Goal: Book appointment/travel/reservation

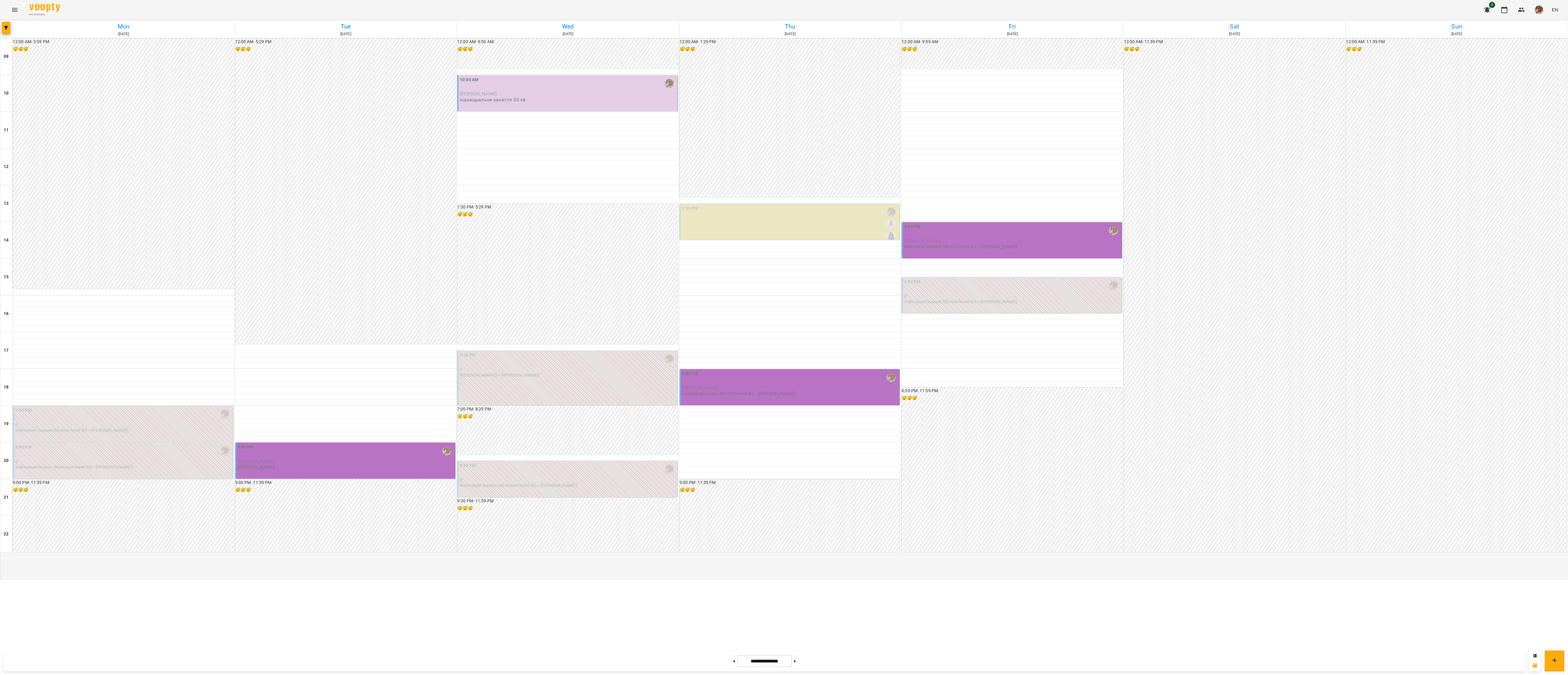
click at [131, 470] on p "Individual lesson 50 minut level B2 - [PERSON_NAME]" at bounding box center [74, 467] width 117 height 5
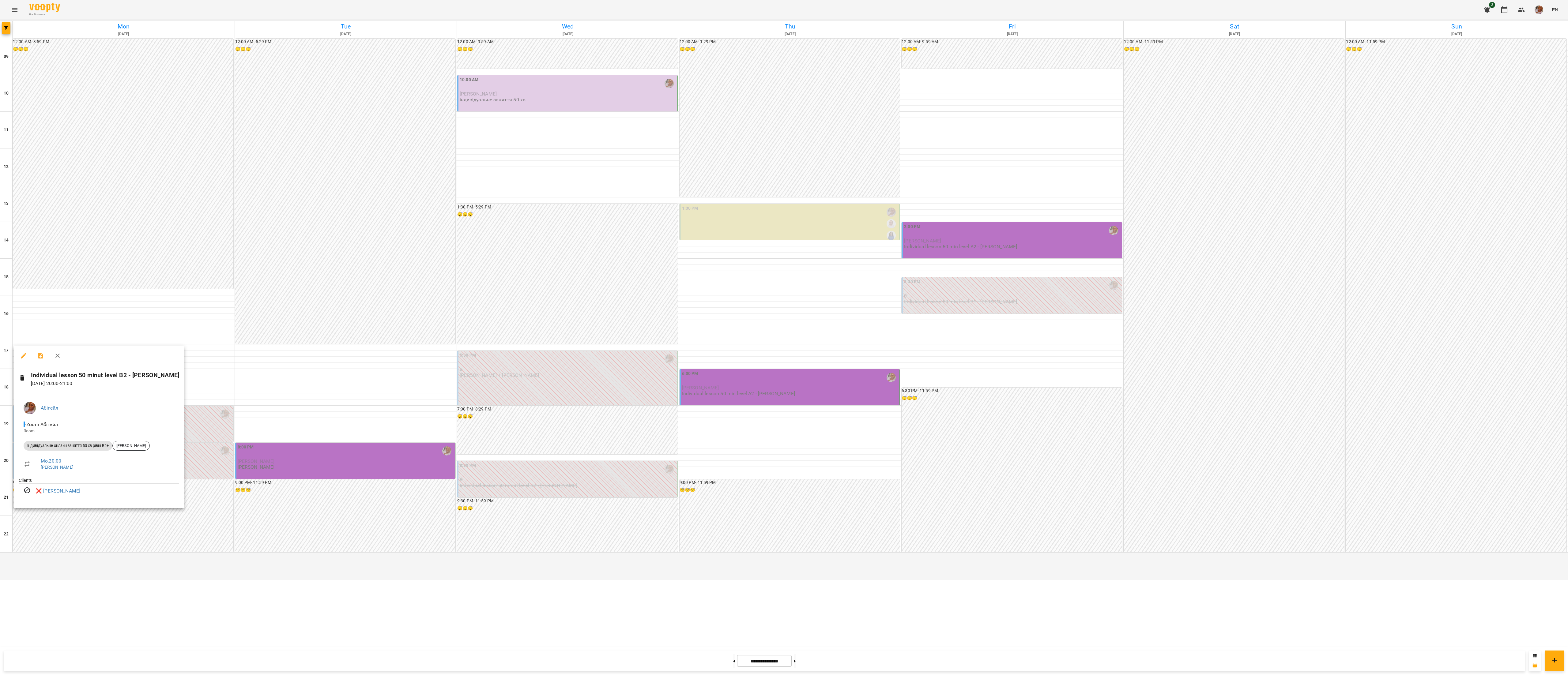
click at [57, 357] on icon "button" at bounding box center [58, 356] width 7 height 7
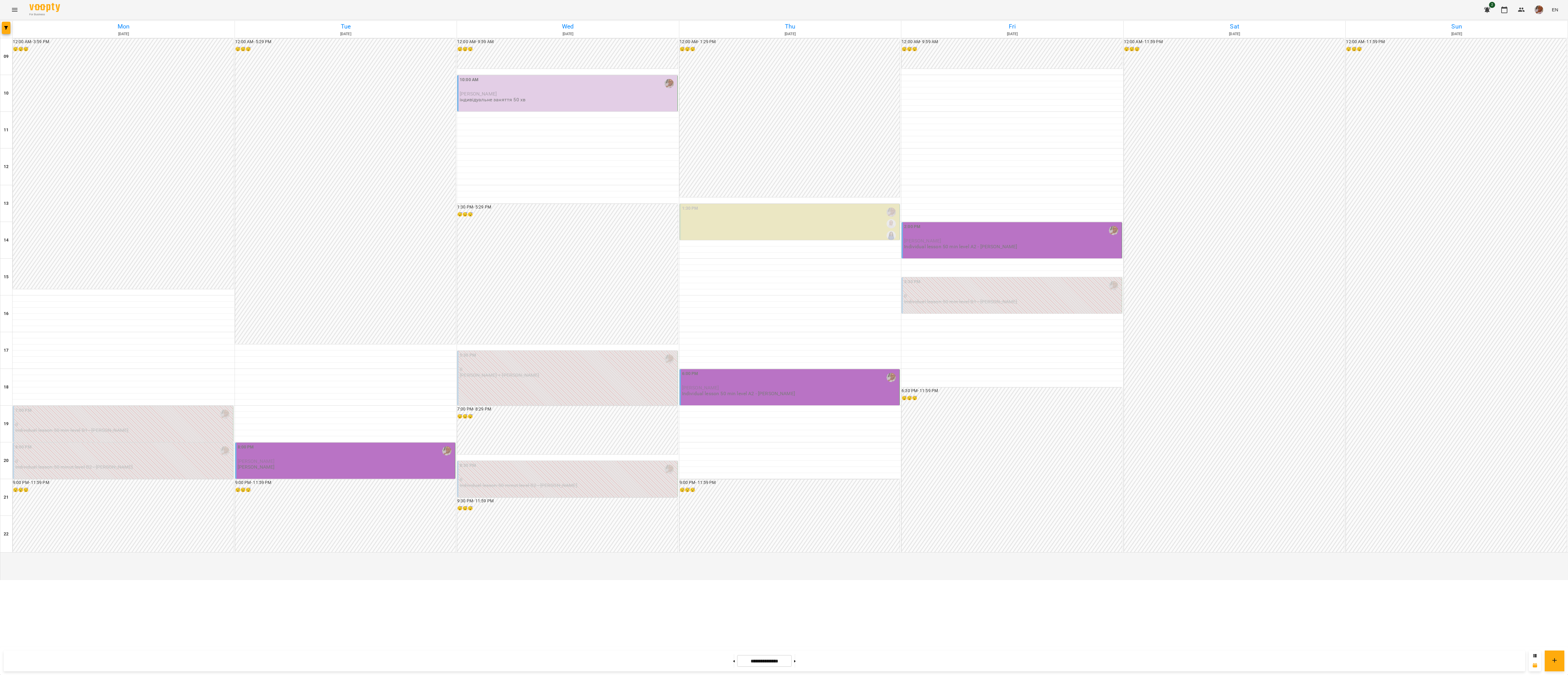
click at [99, 427] on p "0" at bounding box center [124, 424] width 217 height 5
click at [55, 324] on button "button" at bounding box center [58, 319] width 15 height 15
click at [285, 458] on div "8:00 PM" at bounding box center [346, 451] width 217 height 14
click at [332, 352] on icon "button" at bounding box center [335, 351] width 7 height 7
click at [796, 657] on button at bounding box center [795, 661] width 2 height 13
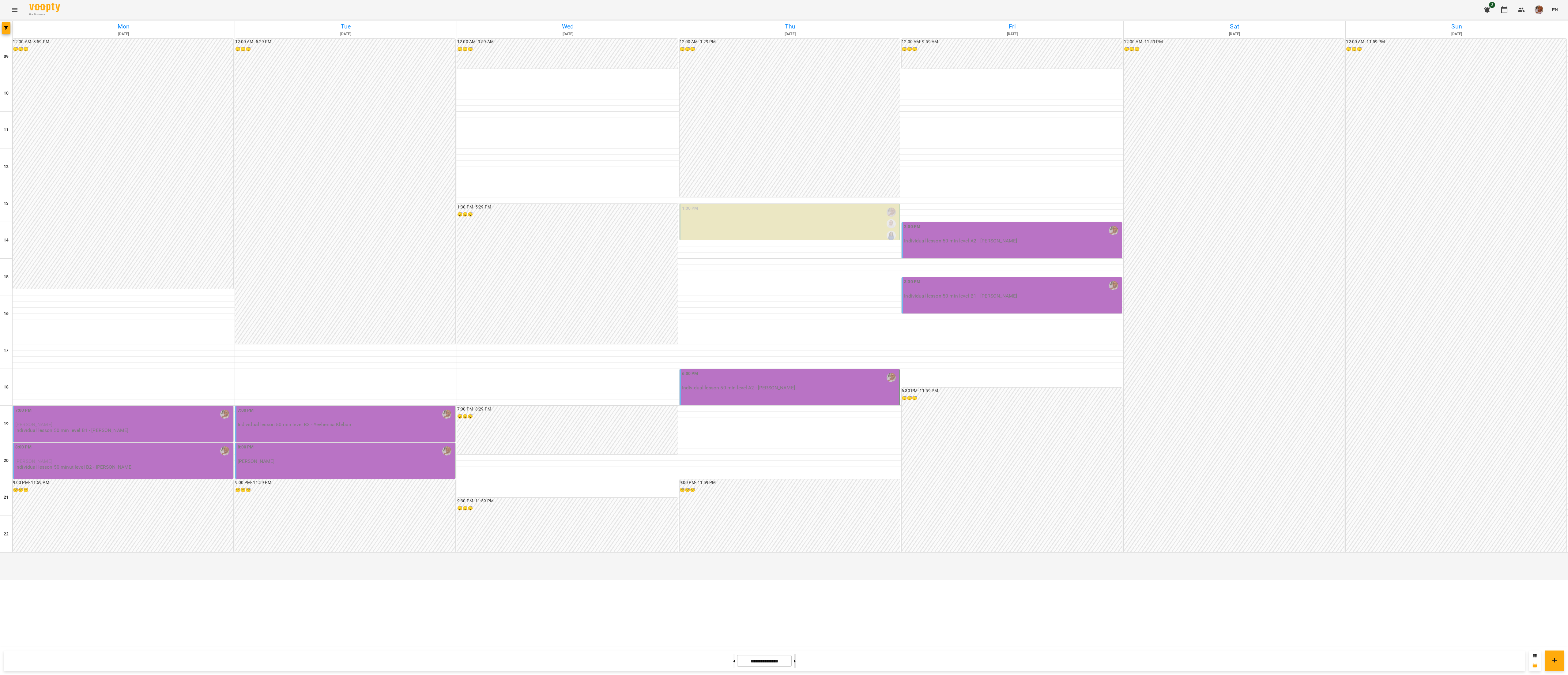
click at [796, 665] on button at bounding box center [795, 661] width 2 height 13
click at [796, 666] on button at bounding box center [795, 661] width 2 height 13
click at [366, 427] on div "7:00 PM Individual lesson 50 min level B2 - Yevheniia Kleban" at bounding box center [346, 417] width 217 height 20
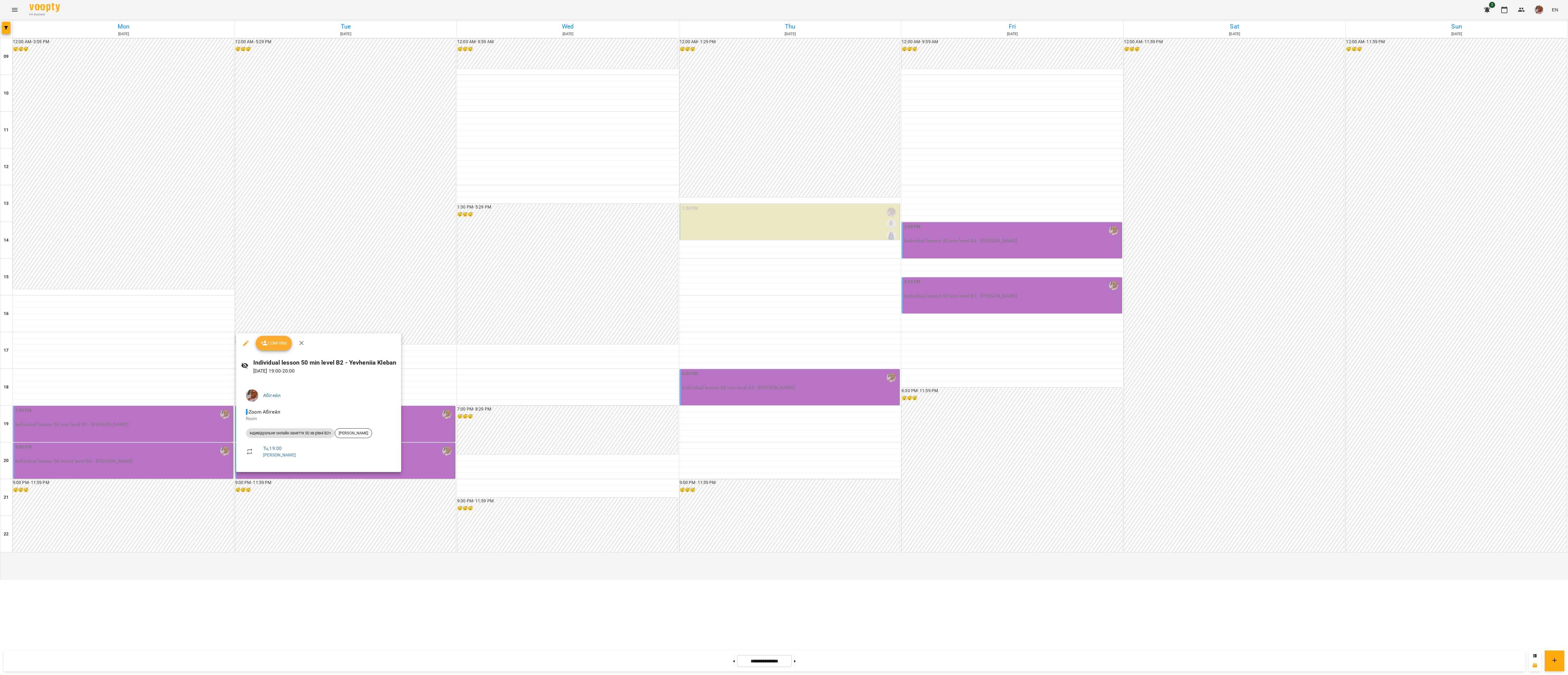
click at [720, 659] on div at bounding box center [784, 337] width 1568 height 675
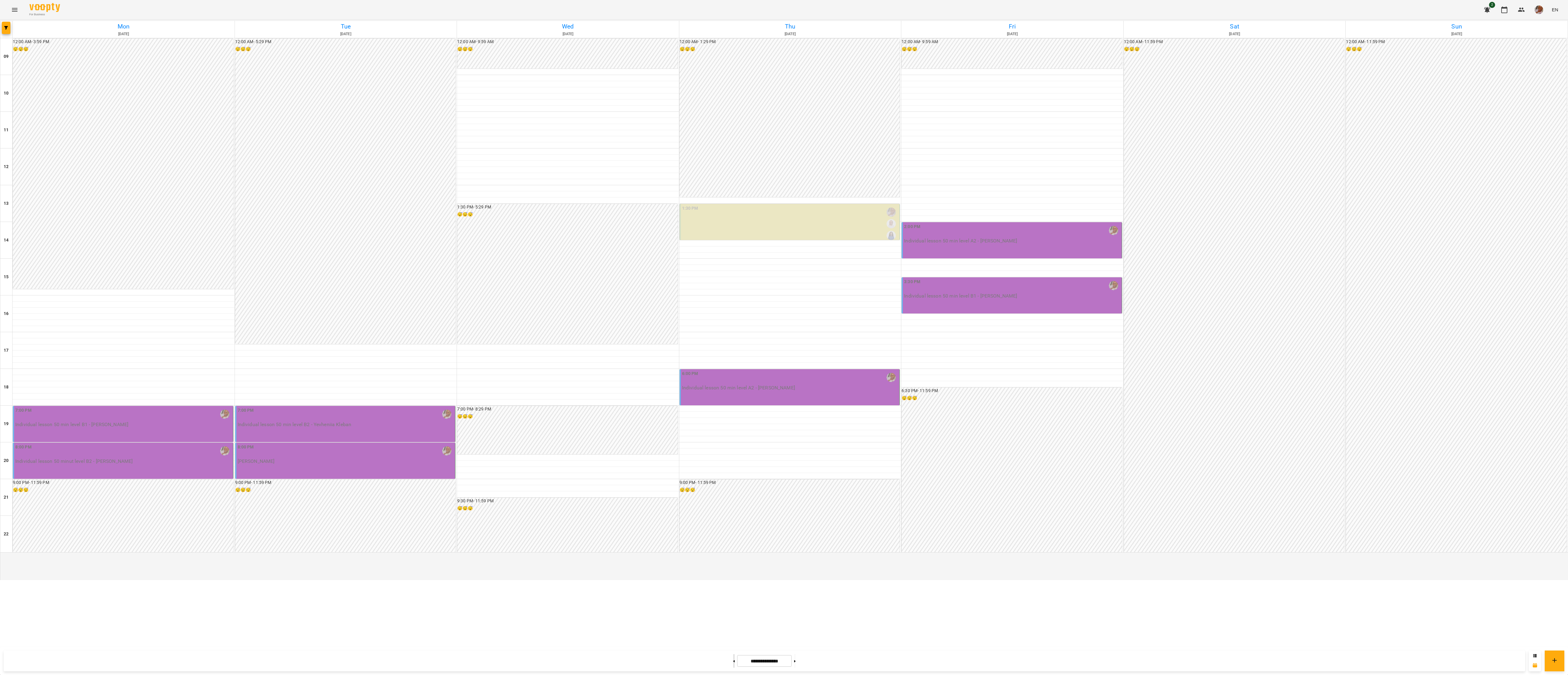
click at [733, 664] on button at bounding box center [733, 661] width 2 height 13
type input "**********"
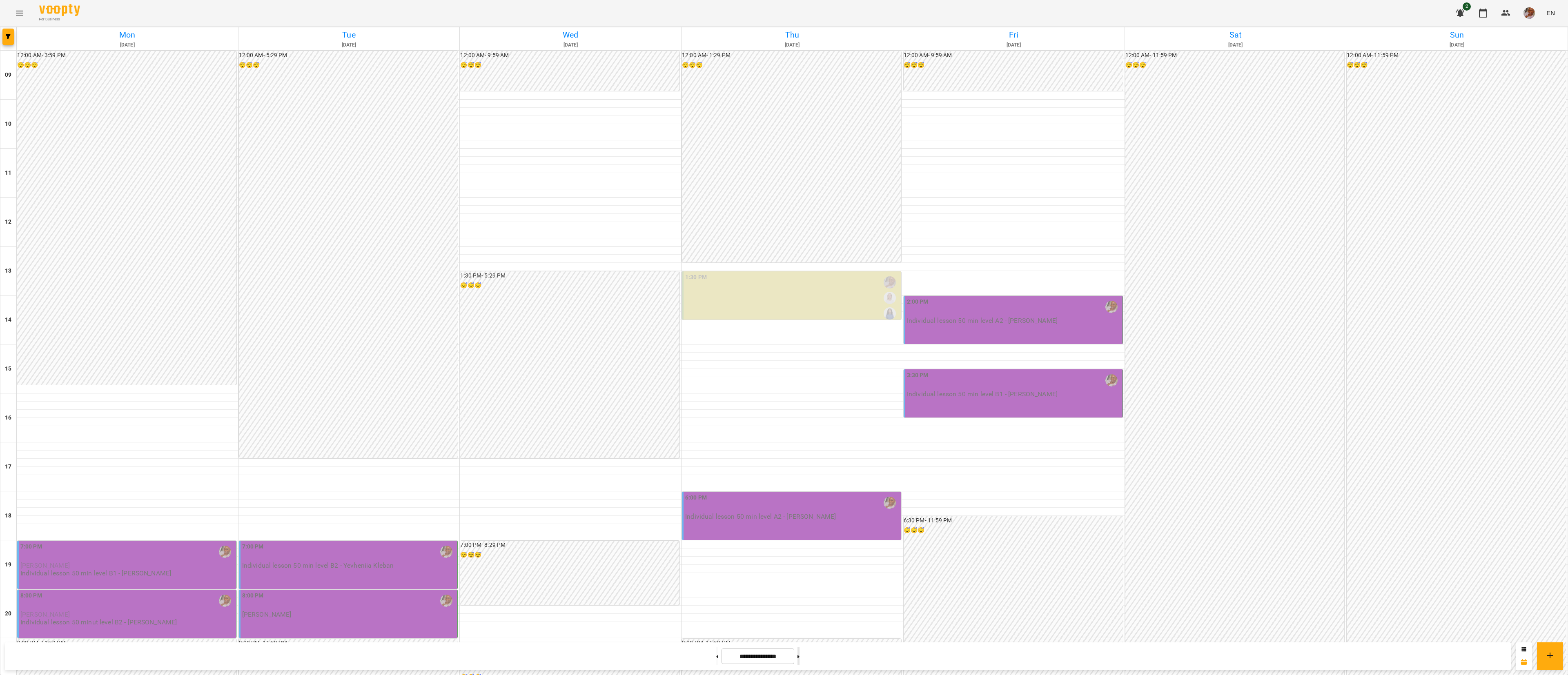
click at [799, 661] on button at bounding box center [799, 656] width 2 height 18
click at [180, 564] on div "7:00 PM Individual lesson 50 min level В1 - [PERSON_NAME]" at bounding box center [127, 556] width 214 height 27
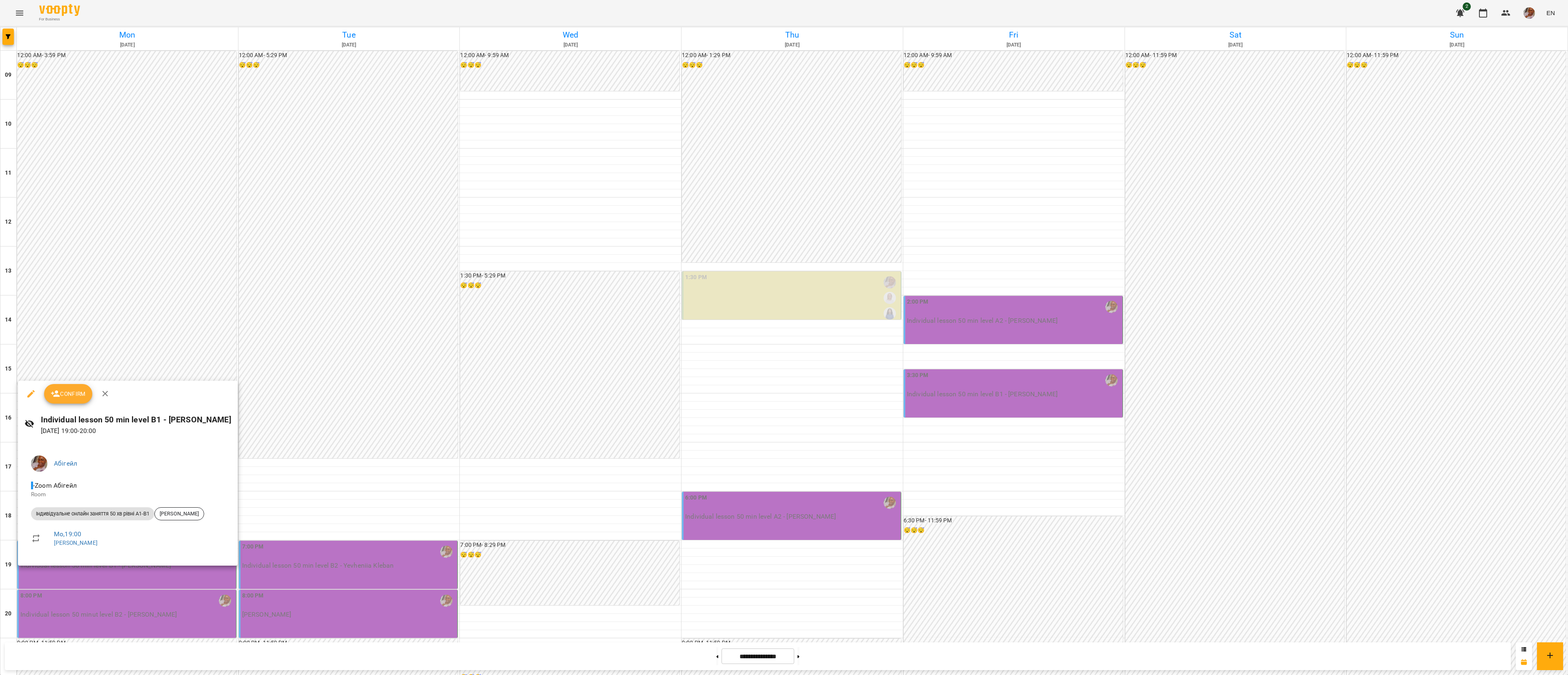
click at [179, 616] on div at bounding box center [784, 338] width 1568 height 675
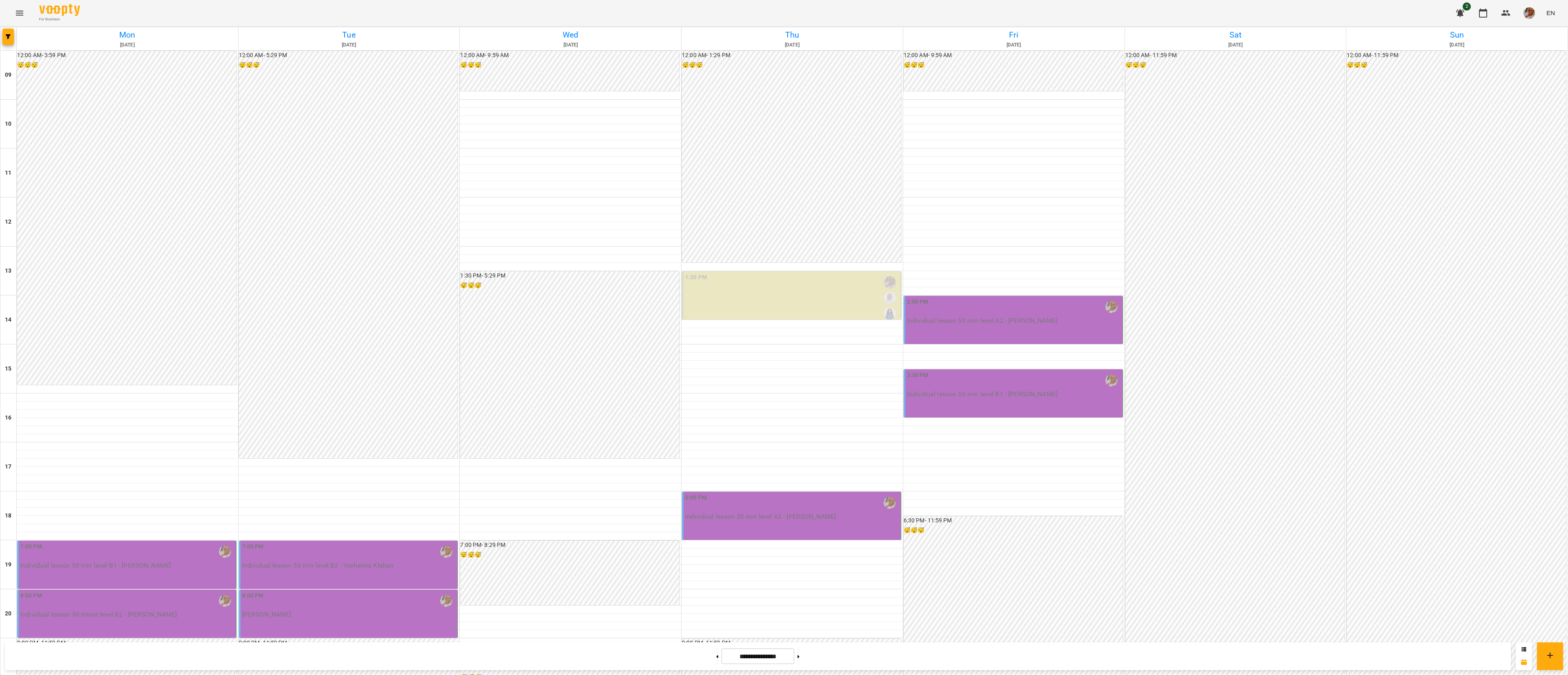
click at [183, 596] on div "8:00 PM" at bounding box center [127, 600] width 214 height 19
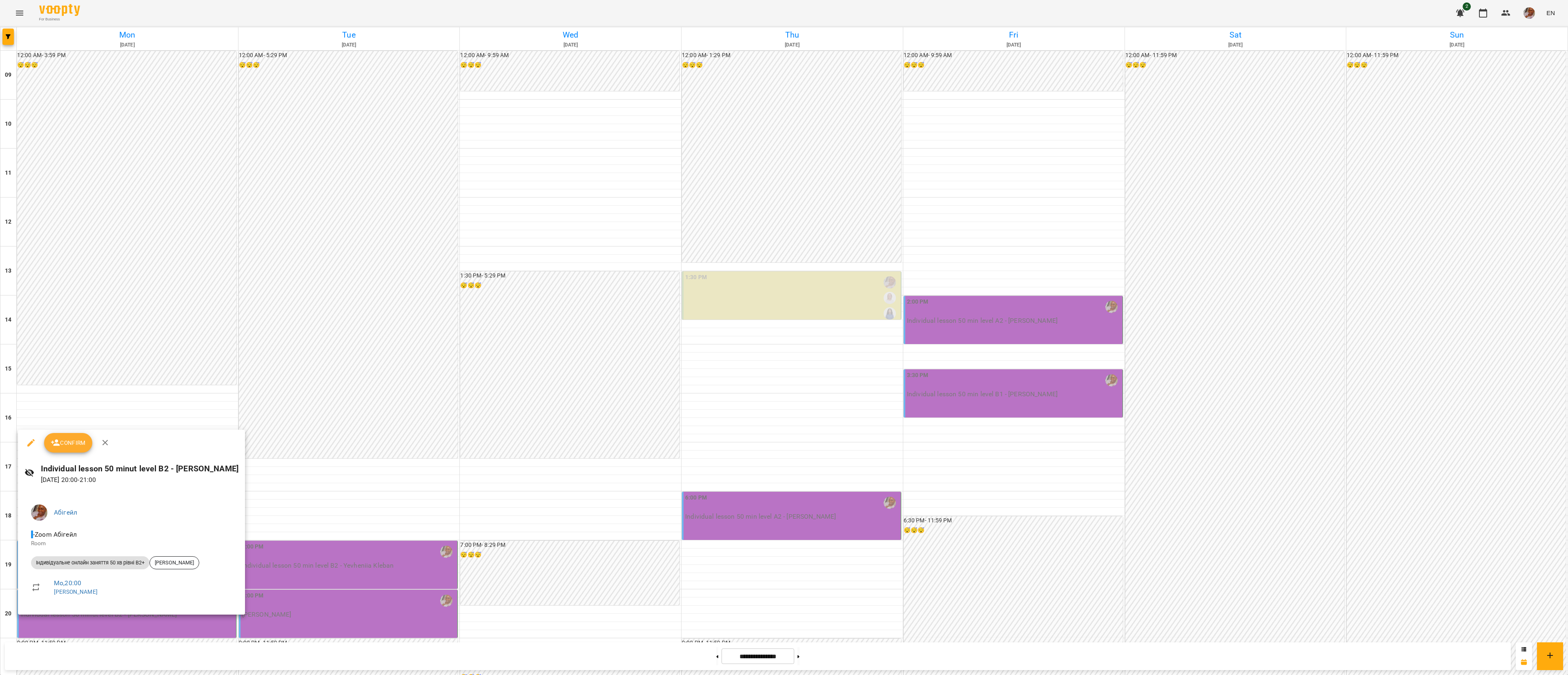
click at [368, 559] on div at bounding box center [784, 338] width 1568 height 675
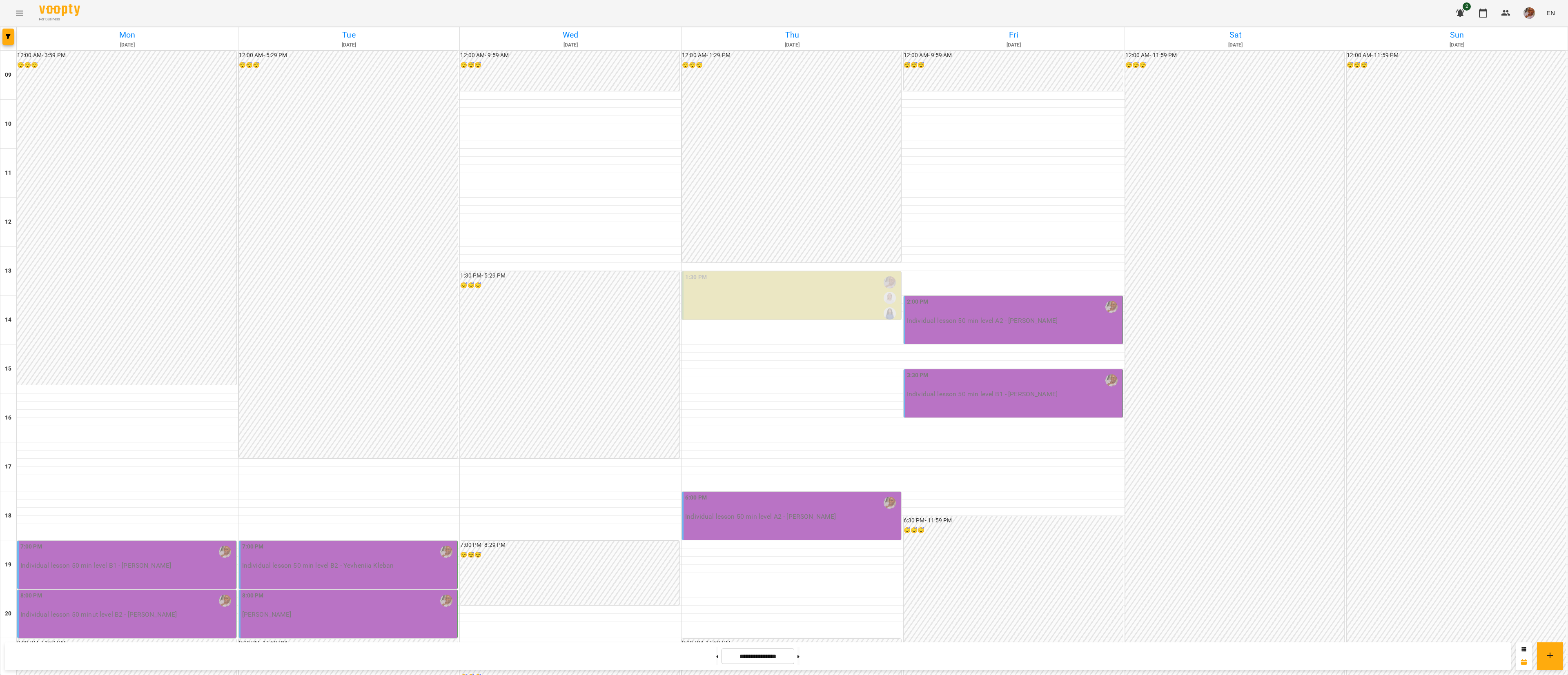
click at [368, 559] on div "7:00 PM" at bounding box center [349, 552] width 214 height 19
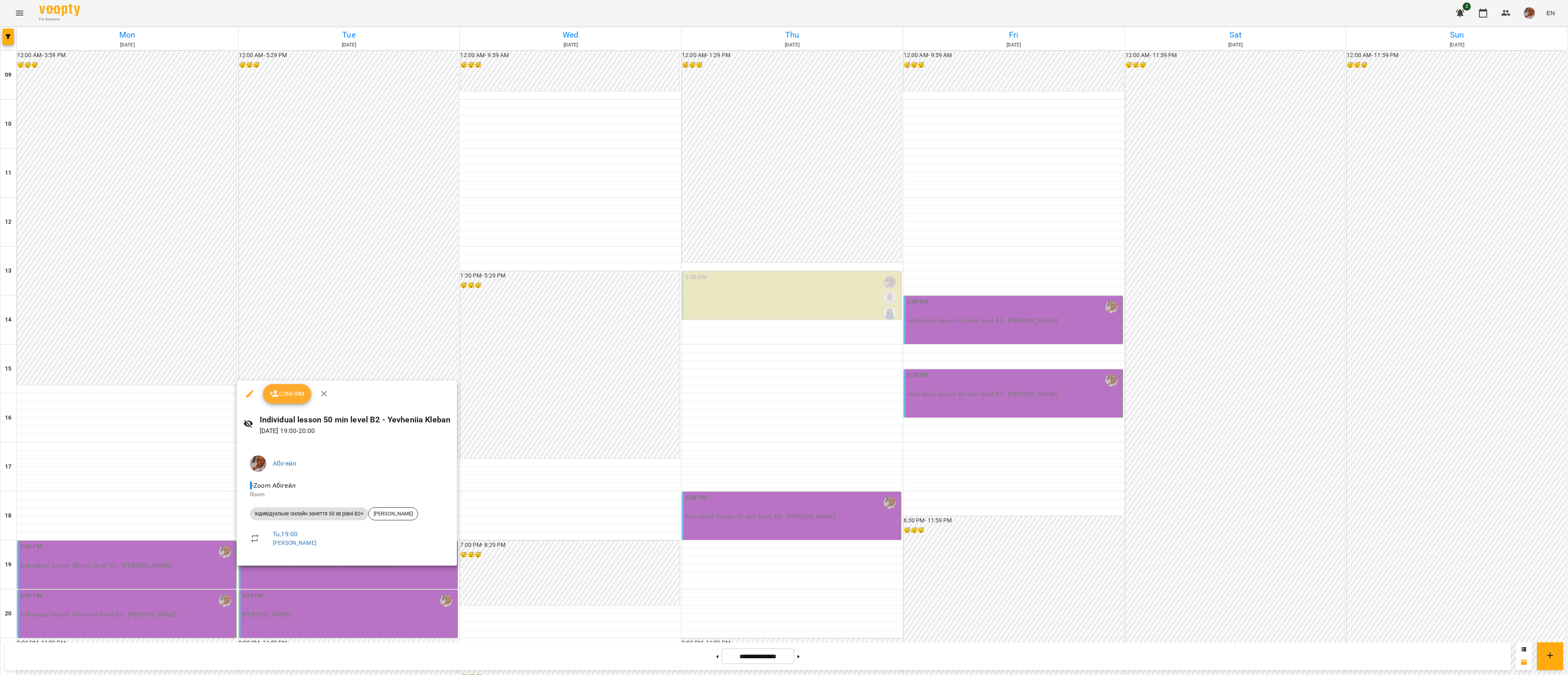
click at [346, 619] on div at bounding box center [784, 338] width 1568 height 675
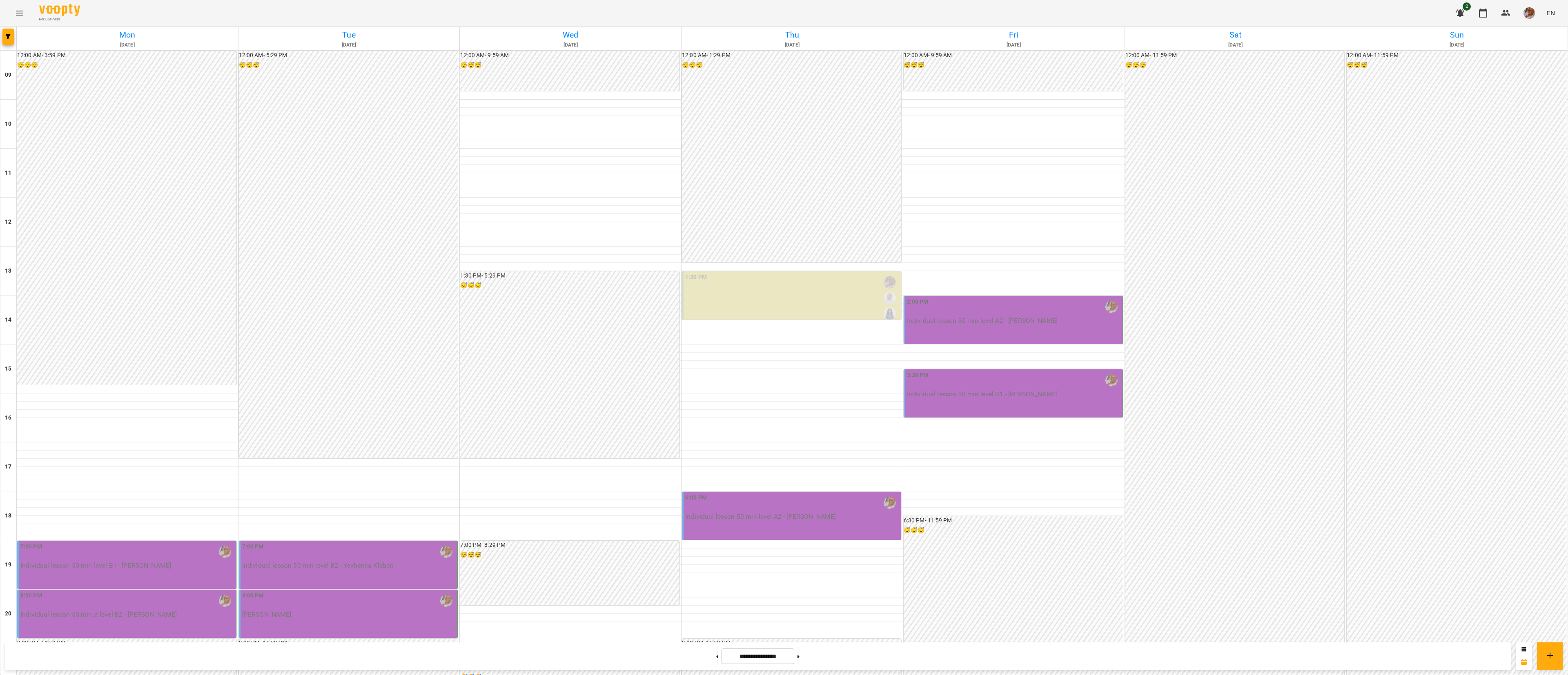
click at [346, 618] on div "8:00 PM [PERSON_NAME]" at bounding box center [349, 604] width 214 height 27
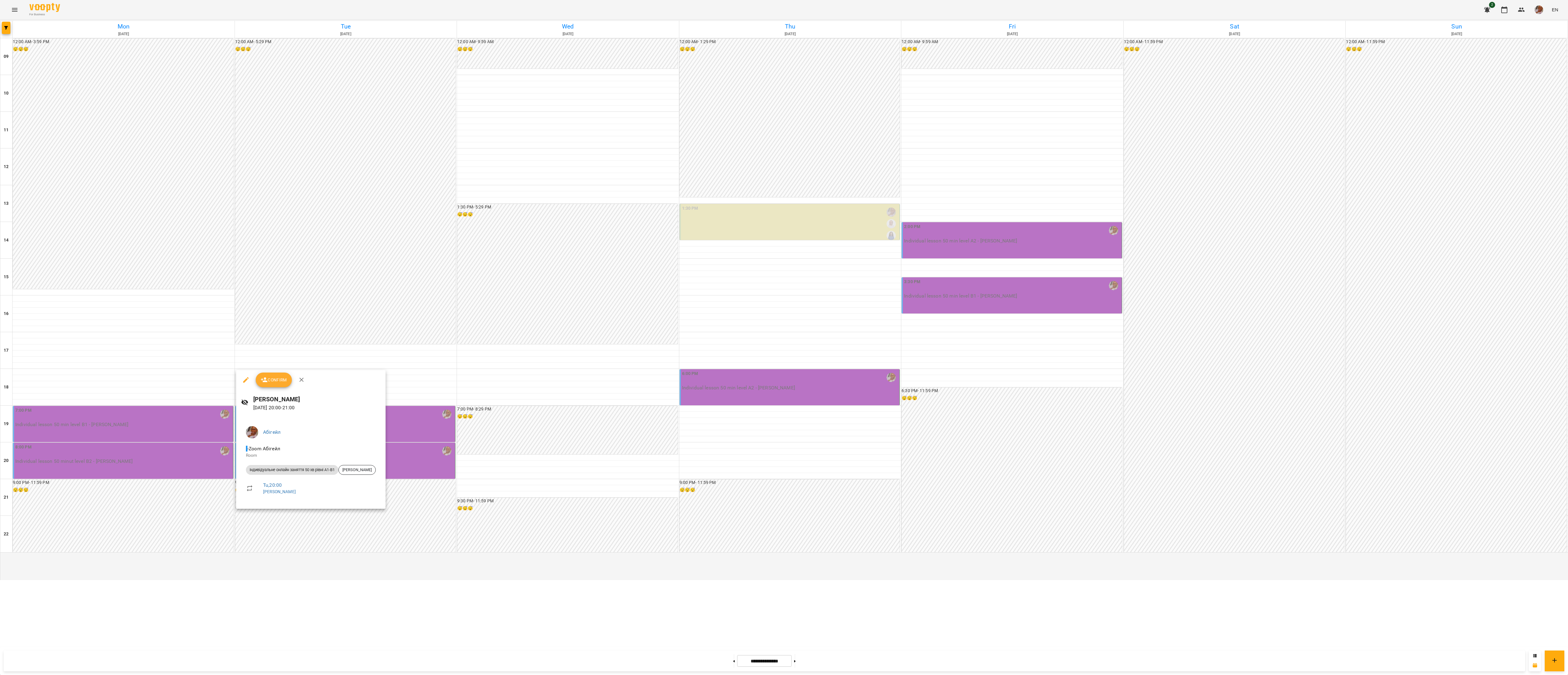
click at [735, 430] on div at bounding box center [784, 337] width 1568 height 675
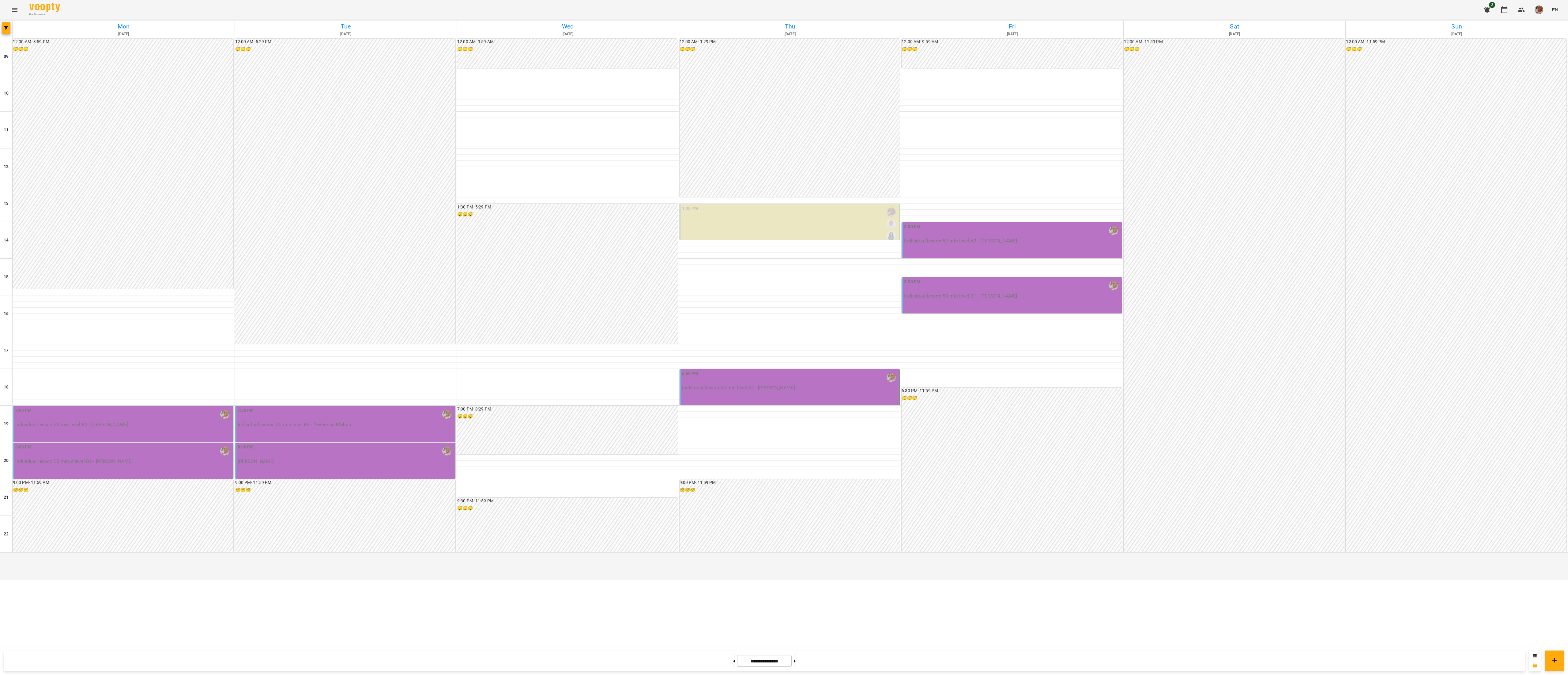
click at [1032, 237] on div "2:00 PM" at bounding box center [1012, 230] width 217 height 14
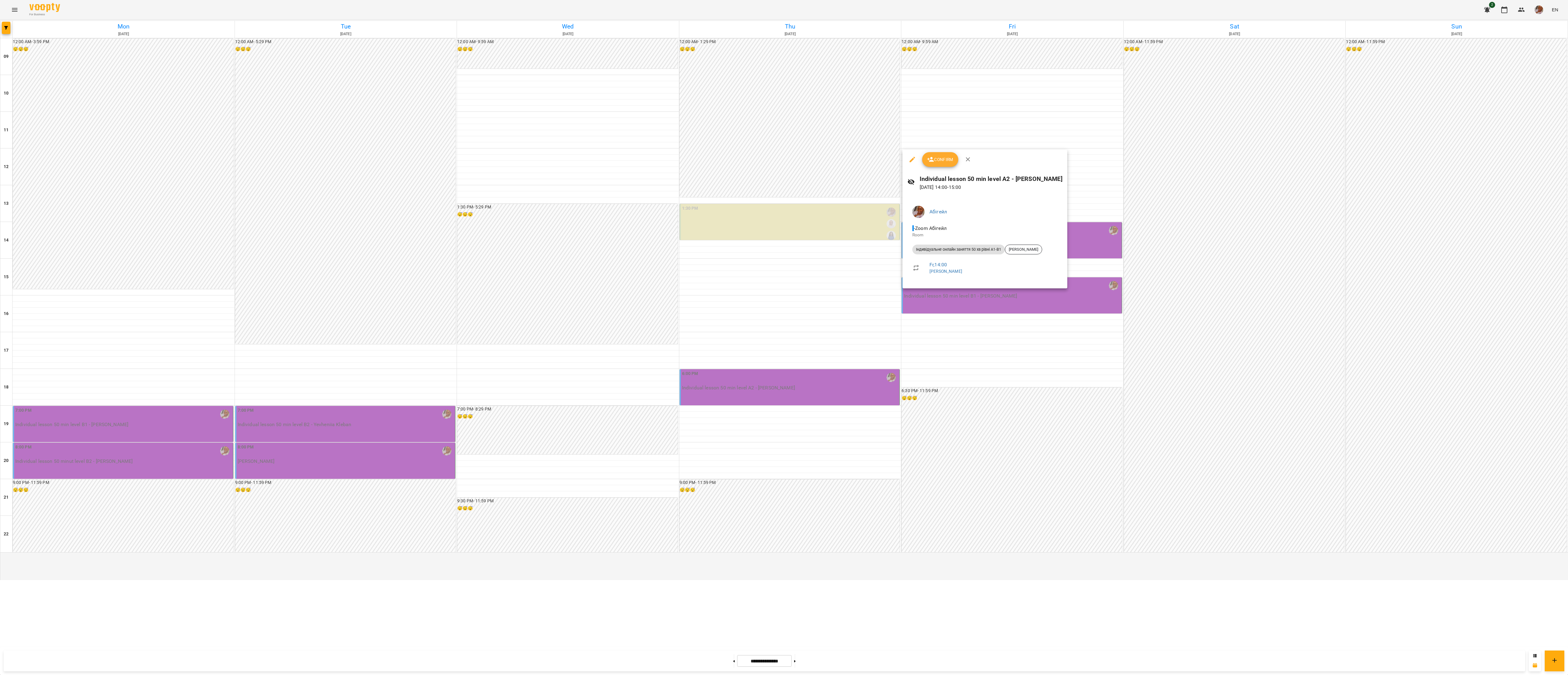
click at [1018, 410] on div at bounding box center [784, 337] width 1568 height 675
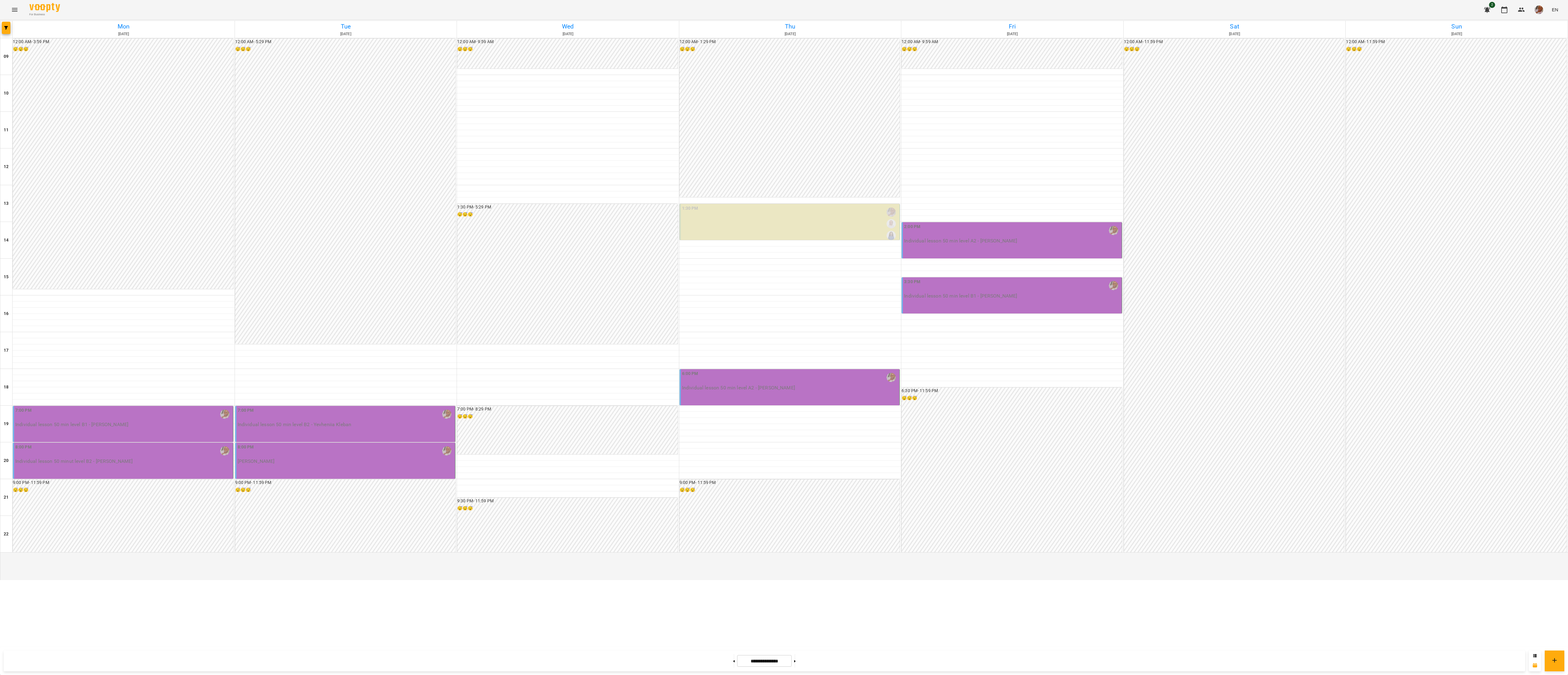
click at [1007, 313] on div "3:30 PM Individual lesson 50 min level В1 - [PERSON_NAME]" at bounding box center [1012, 295] width 220 height 36
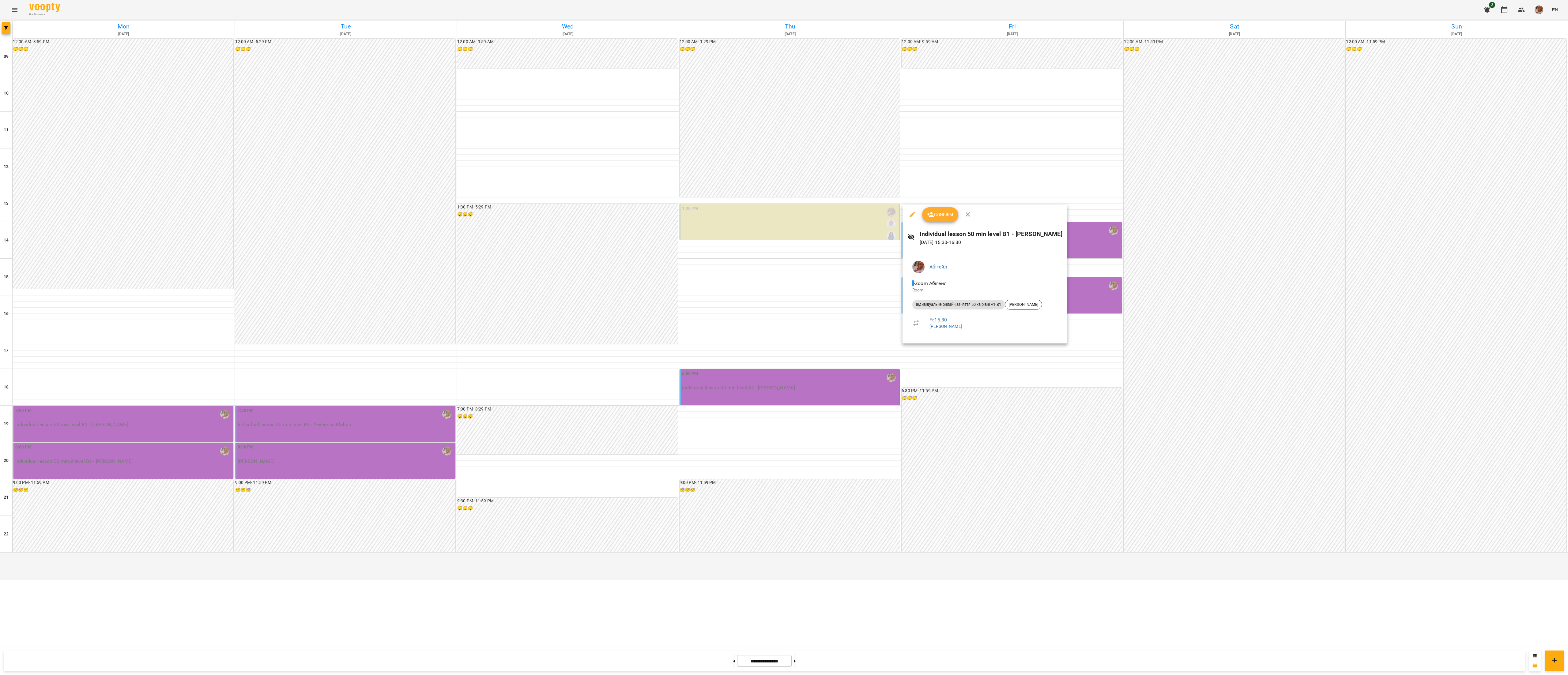
click at [724, 659] on div at bounding box center [784, 337] width 1568 height 675
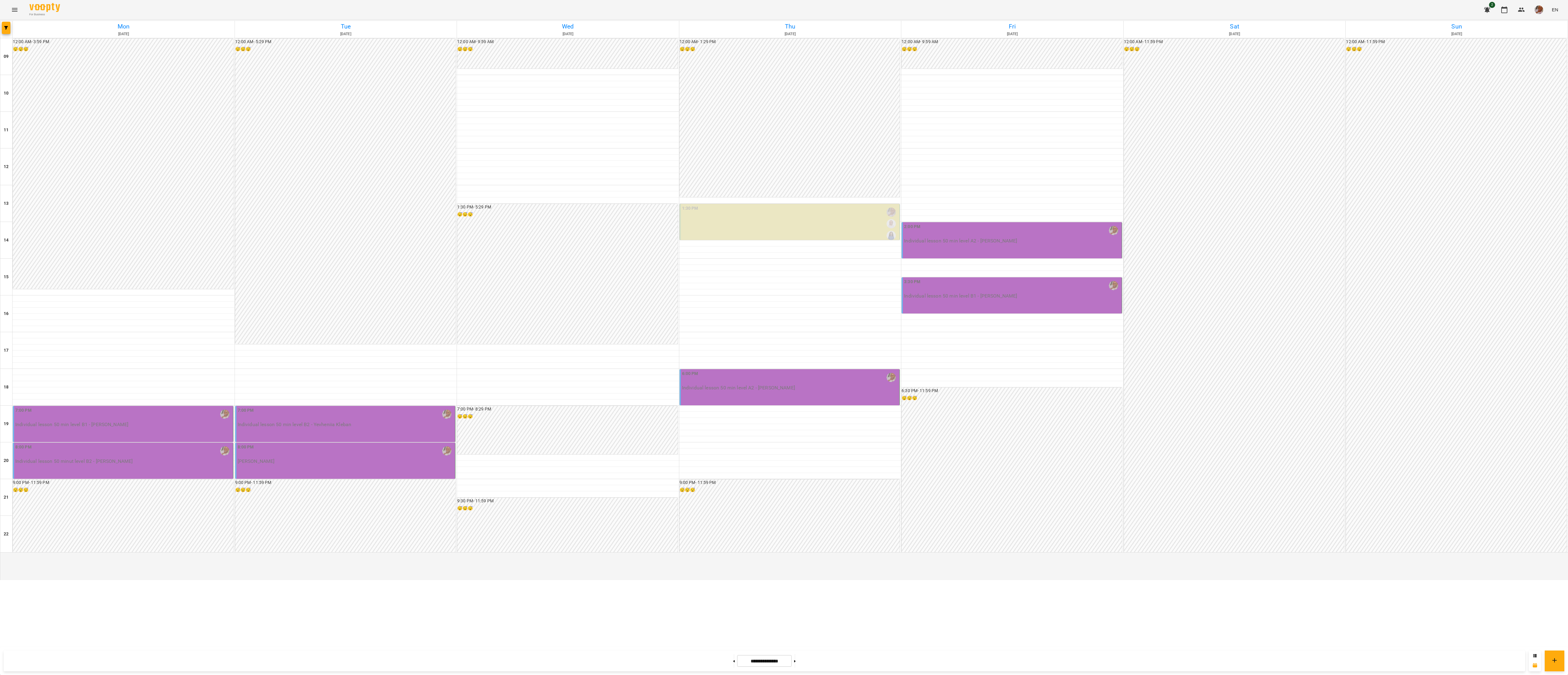
click at [733, 659] on button at bounding box center [733, 661] width 2 height 13
type input "**********"
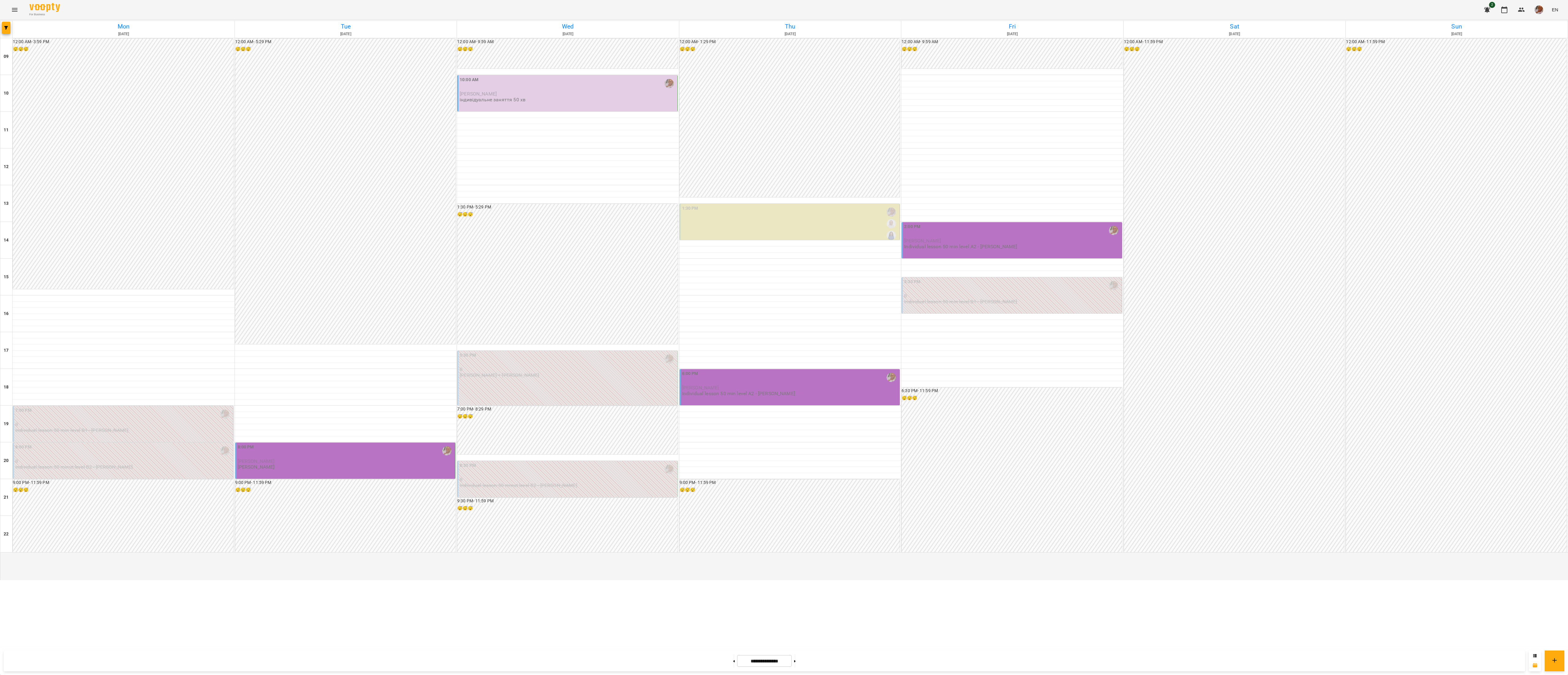
click at [572, 91] on div "10:00 AM" at bounding box center [568, 83] width 217 height 14
click at [366, 519] on div at bounding box center [784, 337] width 1568 height 675
click at [351, 470] on div "8:00 PM [PERSON_NAME] [PERSON_NAME]" at bounding box center [346, 457] width 217 height 26
